Goal: Use online tool/utility: Utilize a website feature to perform a specific function

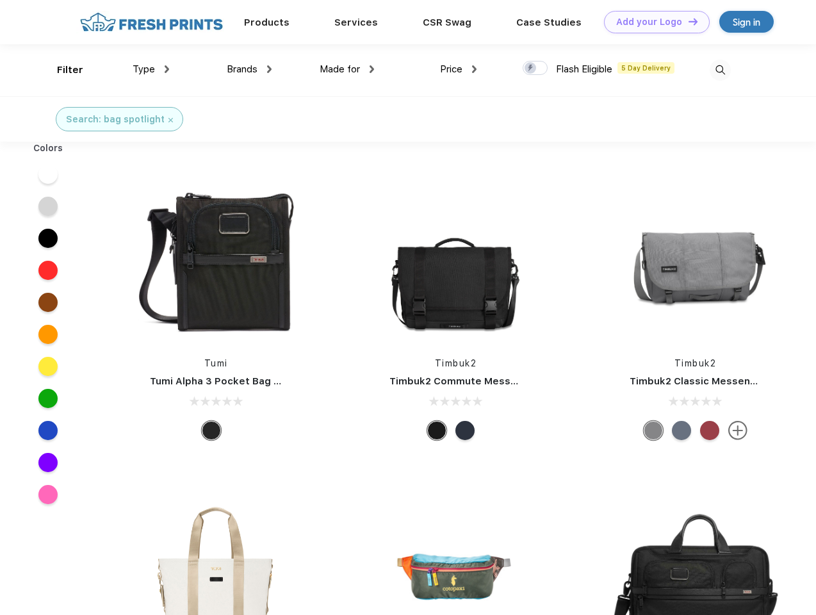
scroll to position [1, 0]
click at [652, 22] on link "Add your Logo Design Tool" at bounding box center [657, 22] width 106 height 22
click at [0, 0] on div "Design Tool" at bounding box center [0, 0] width 0 height 0
click at [687, 21] on link "Add your Logo Design Tool" at bounding box center [657, 22] width 106 height 22
click at [62, 70] on div "Filter" at bounding box center [70, 70] width 26 height 15
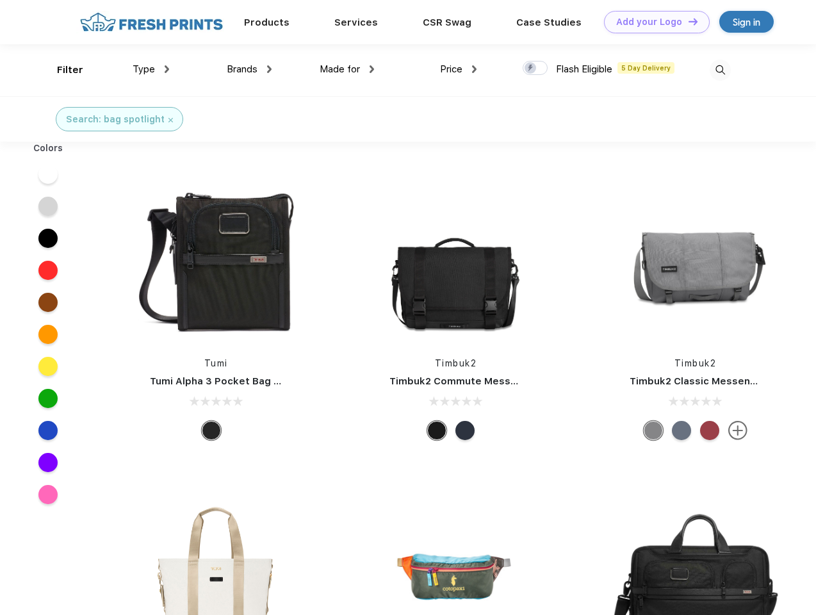
click at [151, 69] on span "Type" at bounding box center [144, 69] width 22 height 12
click at [249, 69] on span "Brands" at bounding box center [242, 69] width 31 height 12
click at [347, 69] on span "Made for" at bounding box center [340, 69] width 40 height 12
click at [459, 69] on span "Price" at bounding box center [451, 69] width 22 height 12
click at [536, 69] on div at bounding box center [535, 68] width 25 height 14
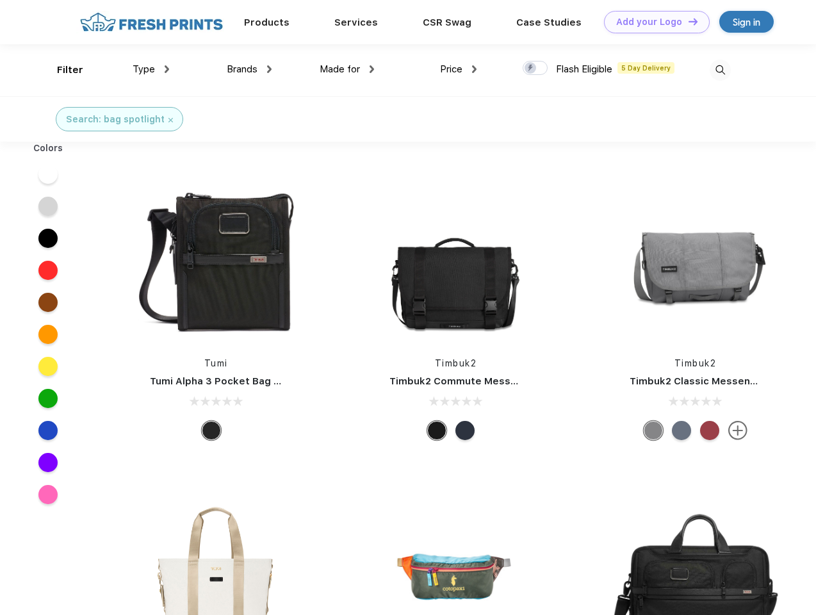
click at [531, 69] on input "checkbox" at bounding box center [527, 64] width 8 height 8
click at [720, 70] on img at bounding box center [720, 70] width 21 height 21
